Goal: Check status: Check status

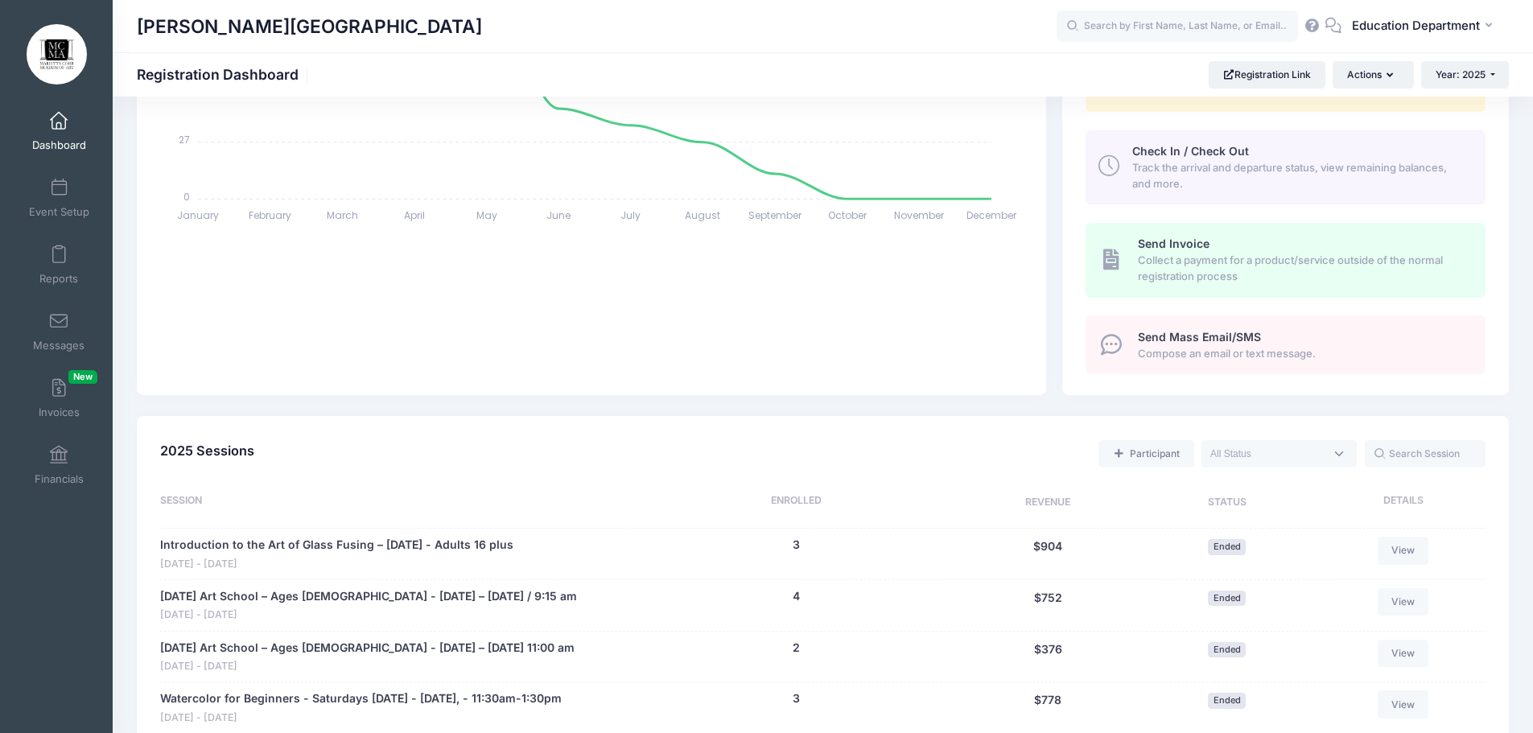
scroll to position [402, 0]
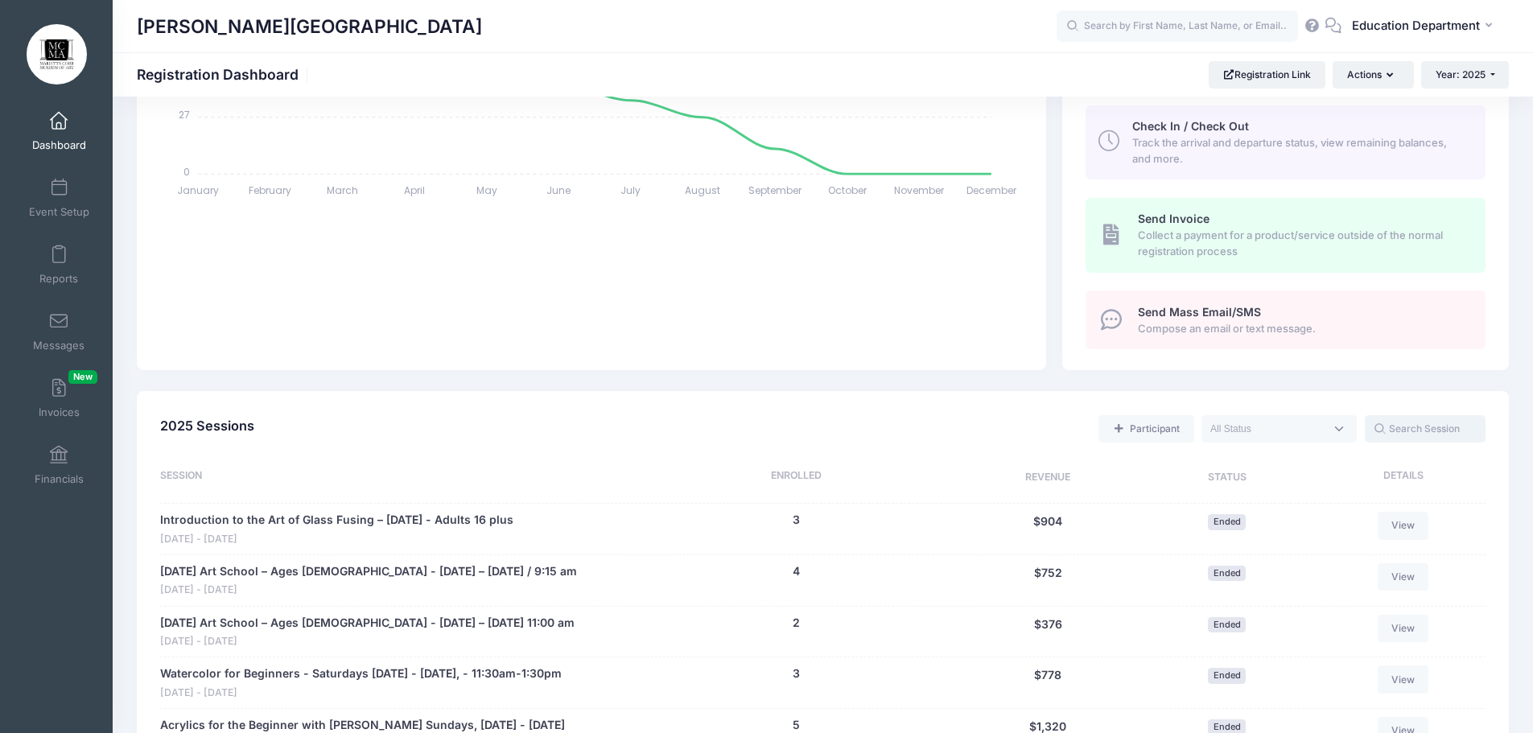
click at [1417, 434] on input "text" at bounding box center [1425, 428] width 121 height 27
click at [1332, 433] on span at bounding box center [1279, 428] width 155 height 27
select select "future"
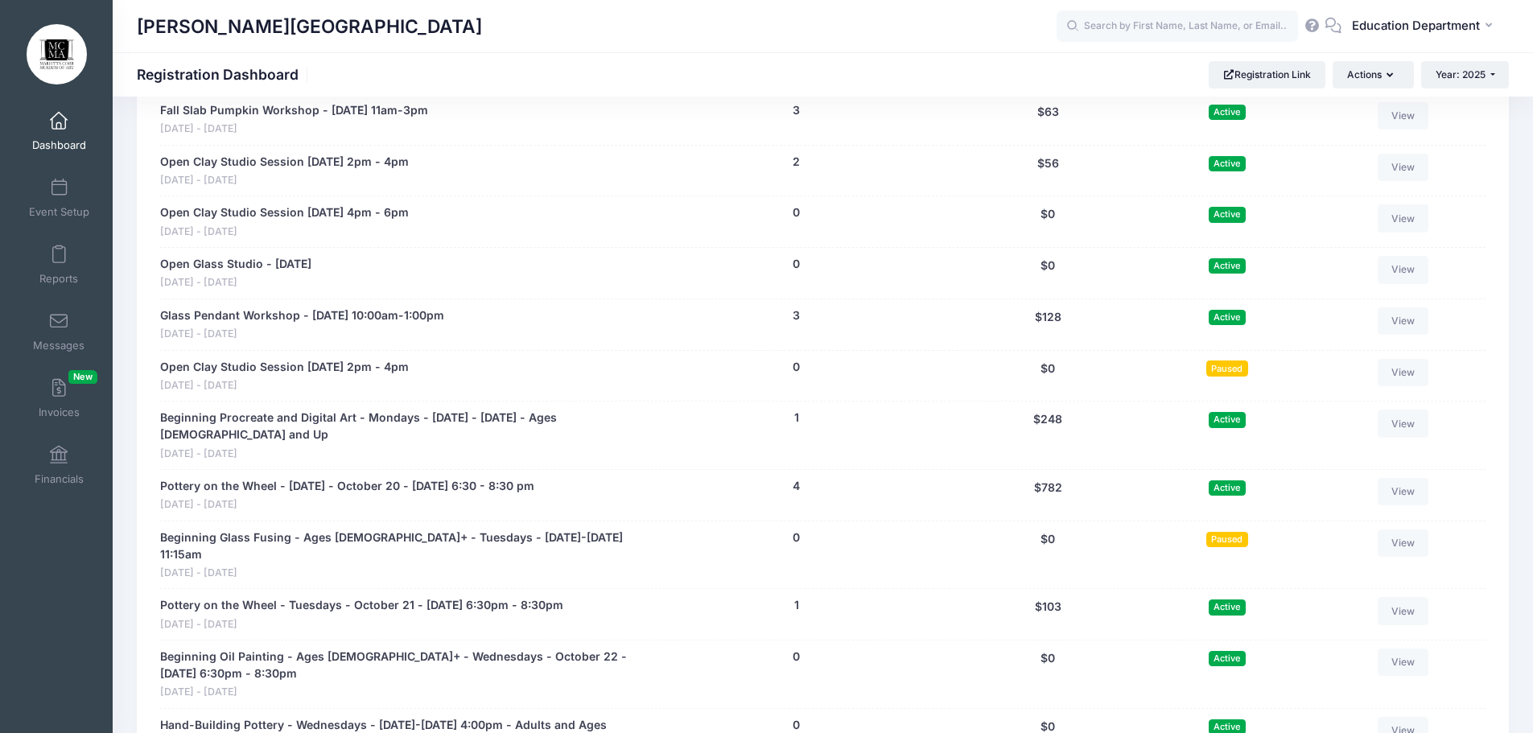
scroll to position [885, 0]
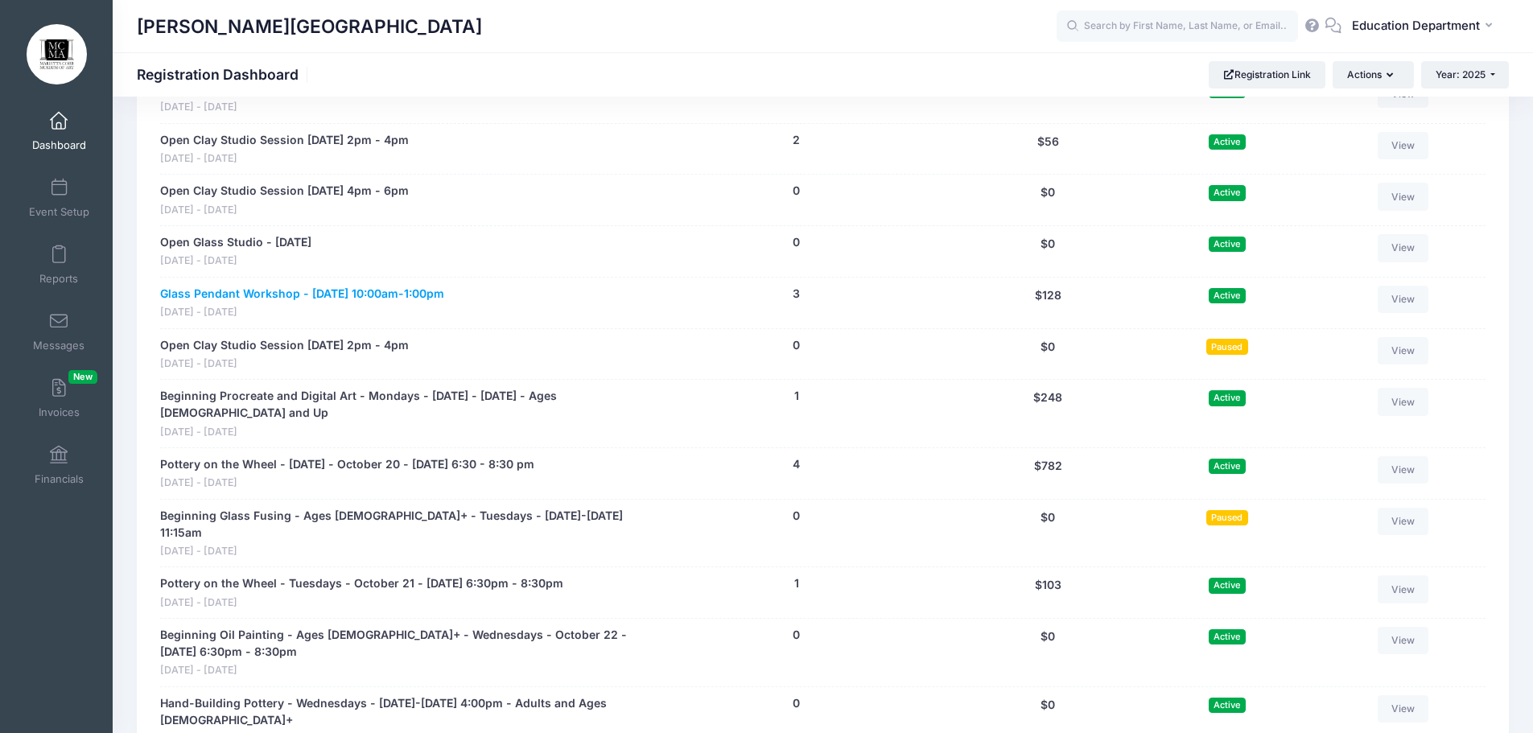
click at [318, 295] on link "Glass Pendant Workshop - September 21, 2025 - 10:00am-1:00pm" at bounding box center [302, 294] width 284 height 17
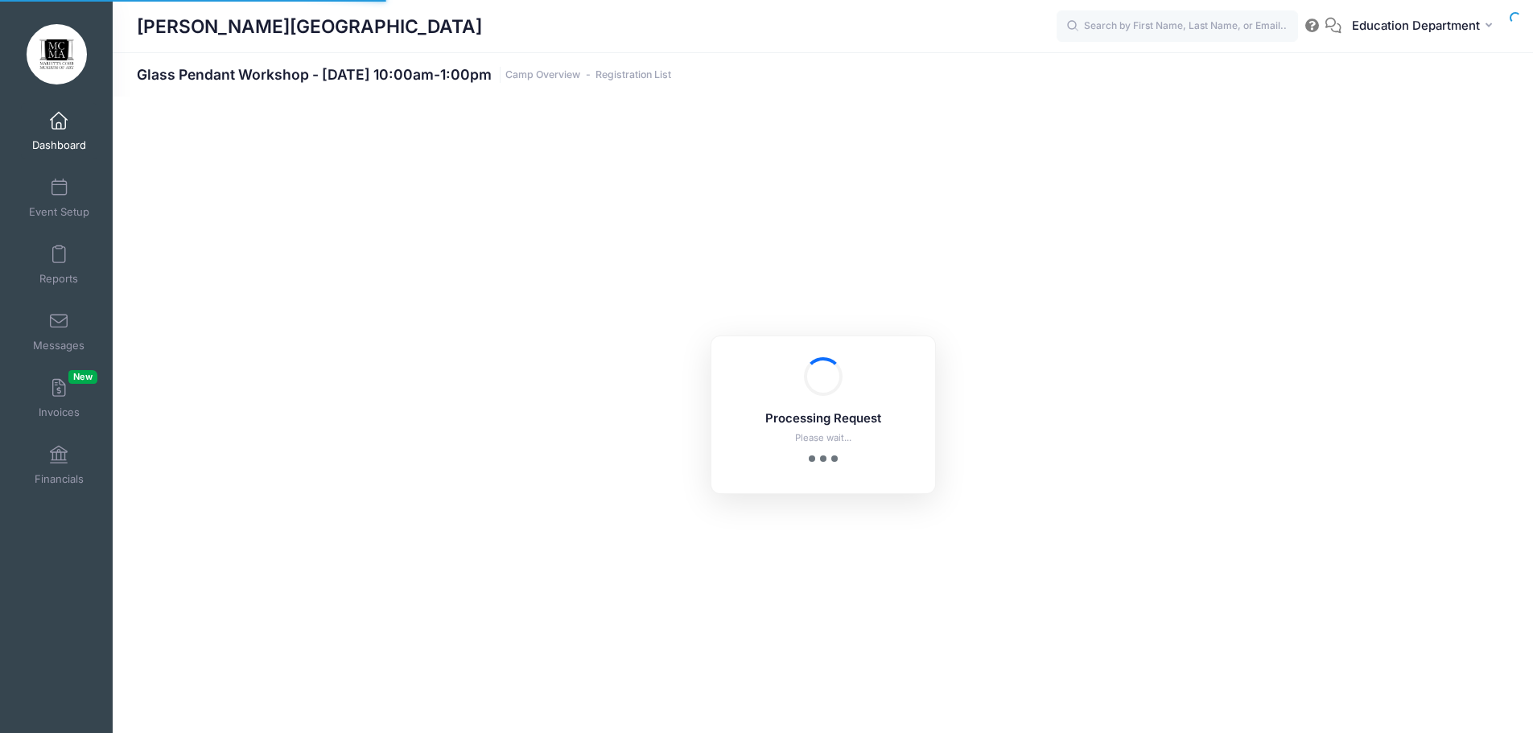
select select "10"
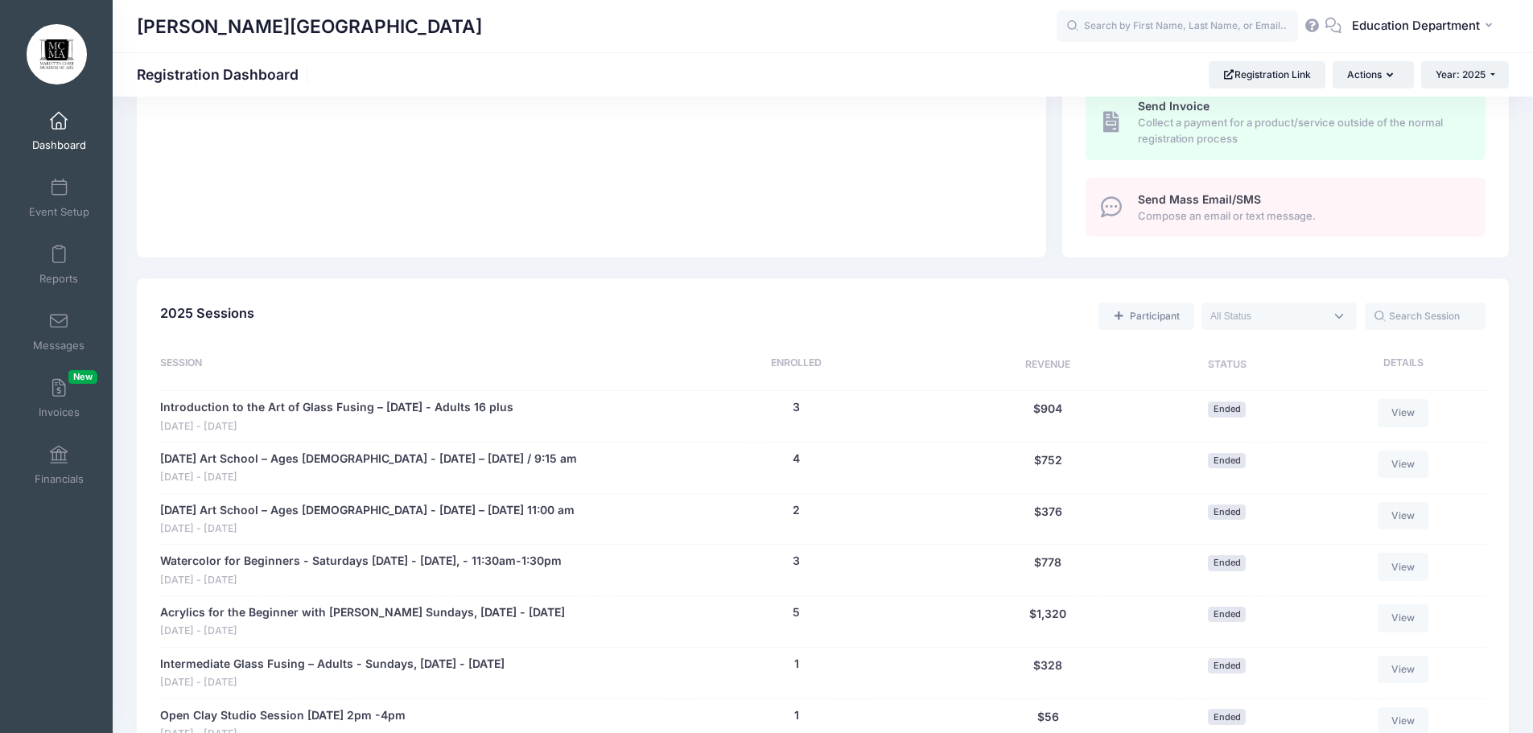
scroll to position [501, 0]
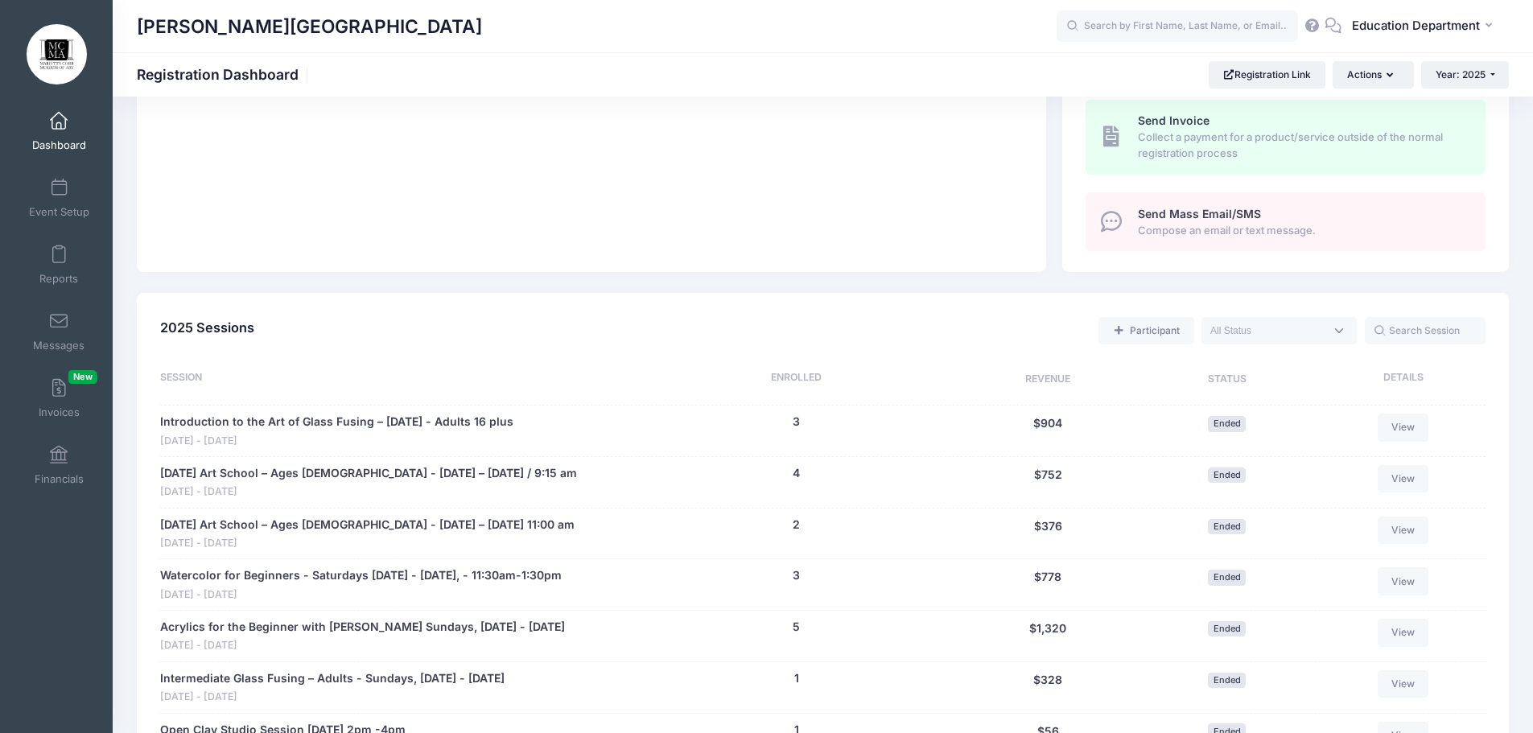
click at [1266, 337] on textarea "Search" at bounding box center [1268, 331] width 114 height 14
select select "future"
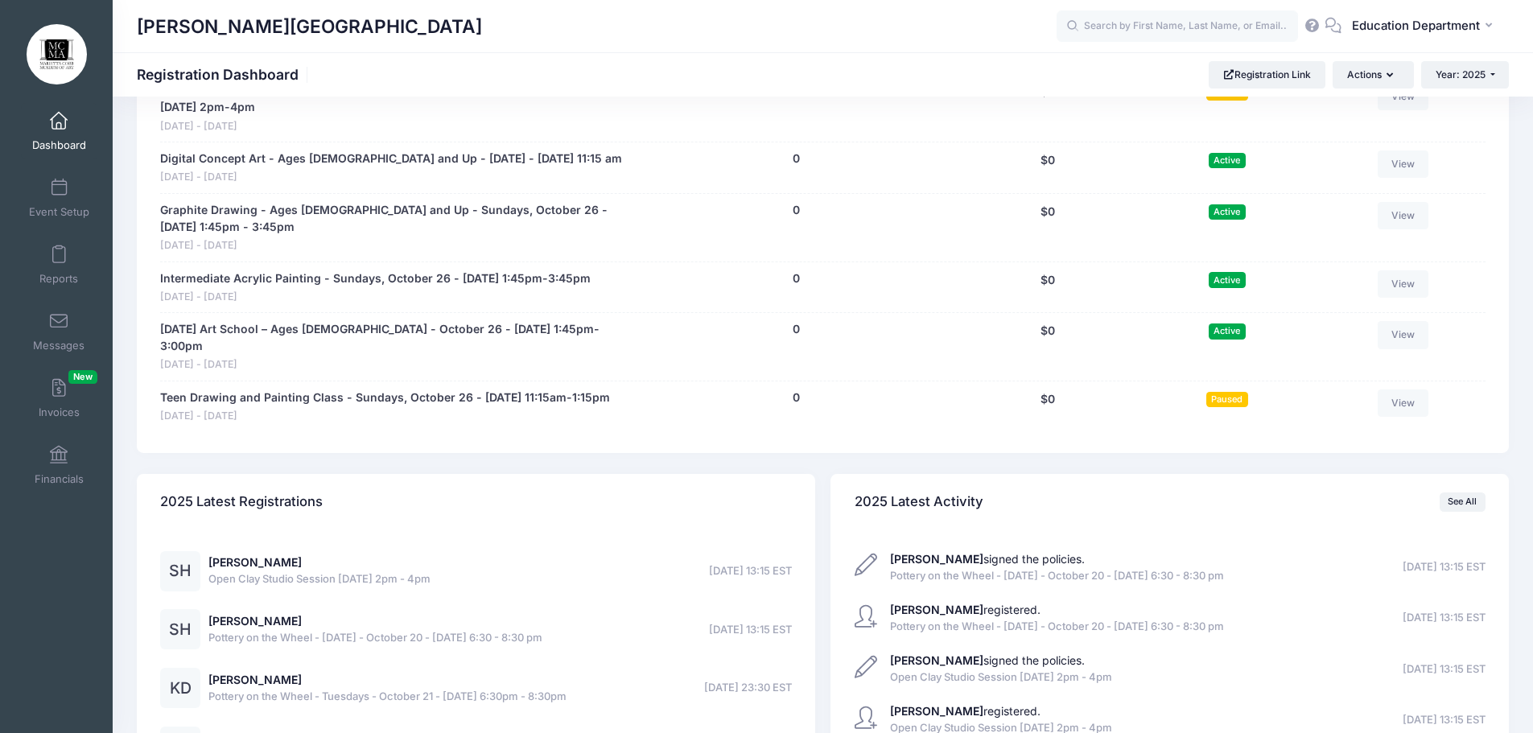
scroll to position [2110, 0]
